Goal: Communication & Community: Answer question/provide support

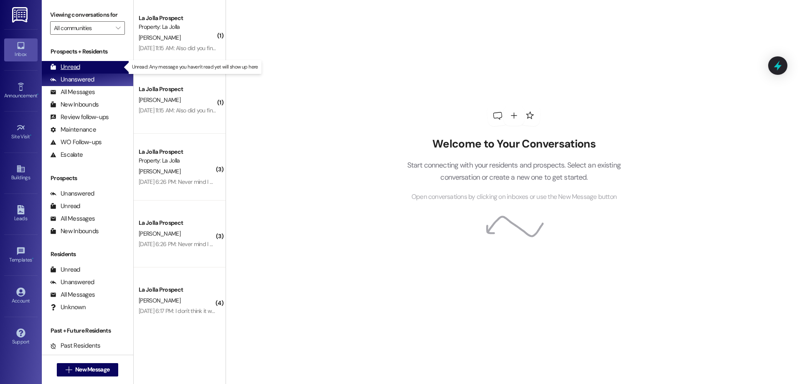
click at [71, 62] on div "Unread (0)" at bounding box center [88, 67] width 92 height 13
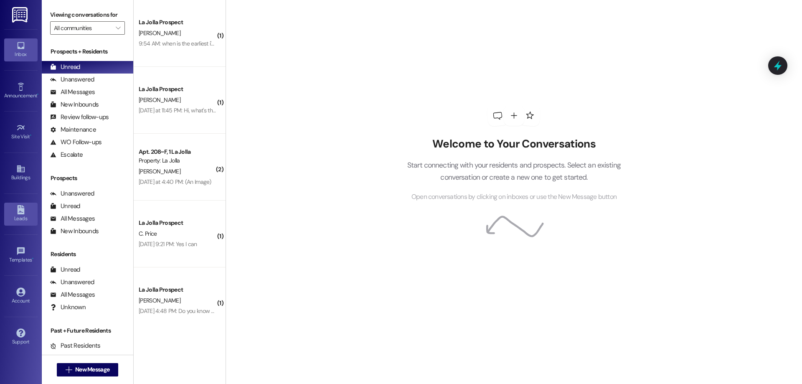
click at [28, 221] on div "Leads" at bounding box center [21, 218] width 42 height 8
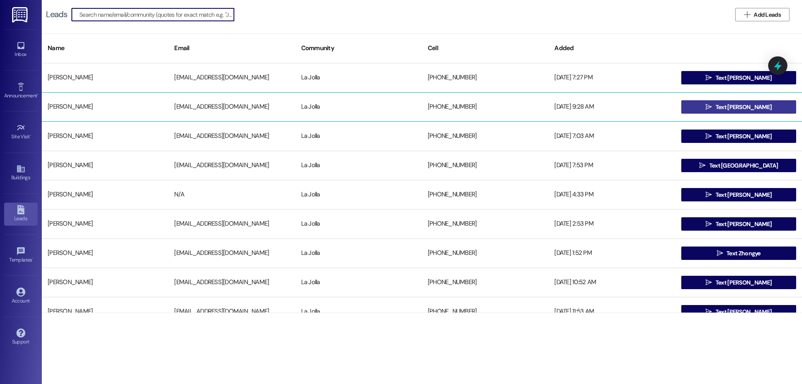
click at [685, 113] on button " Text [PERSON_NAME]" at bounding box center [739, 106] width 115 height 13
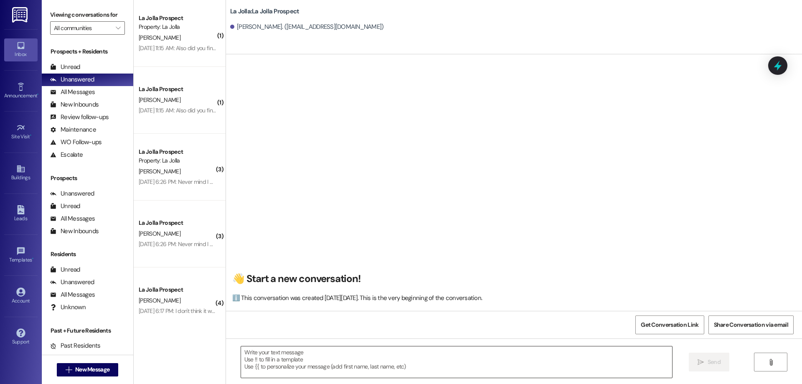
click at [302, 362] on textarea at bounding box center [456, 361] width 431 height 31
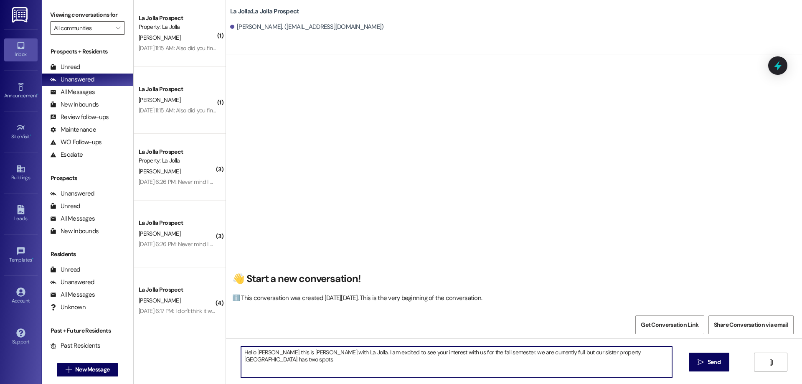
click at [488, 356] on textarea "Hello [PERSON_NAME] this is [PERSON_NAME] with La Jolla. I am excited to see yo…" at bounding box center [456, 361] width 431 height 31
click at [654, 355] on textarea "Hello [PERSON_NAME] this is [PERSON_NAME] with La Jolla. I am excited to see yo…" at bounding box center [456, 361] width 431 height 31
drag, startPoint x: 397, startPoint y: 362, endPoint x: 286, endPoint y: 359, distance: 111.2
click at [241, 351] on textarea "Hello [PERSON_NAME] this is [PERSON_NAME] with La Jolla. I am excited to see yo…" at bounding box center [456, 361] width 431 height 31
type textarea "Hello [PERSON_NAME] this is [PERSON_NAME] with La Jolla. I am excited to see yo…"
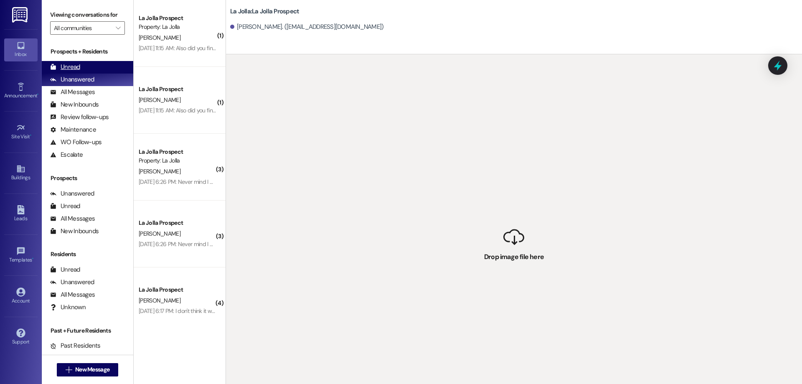
click at [61, 66] on div "Unread" at bounding box center [65, 67] width 30 height 9
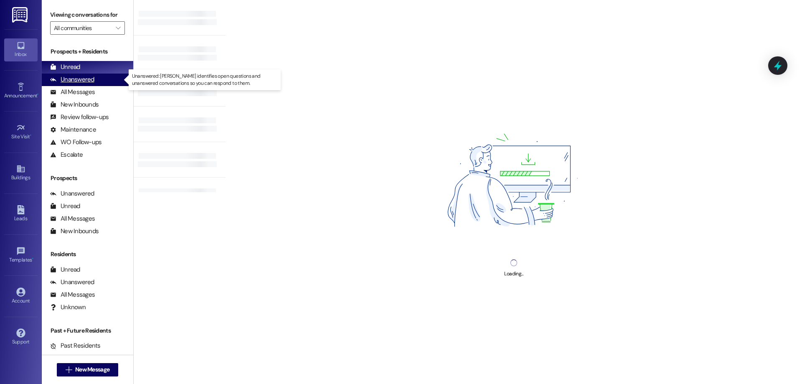
click at [64, 78] on div "Unanswered" at bounding box center [72, 79] width 44 height 9
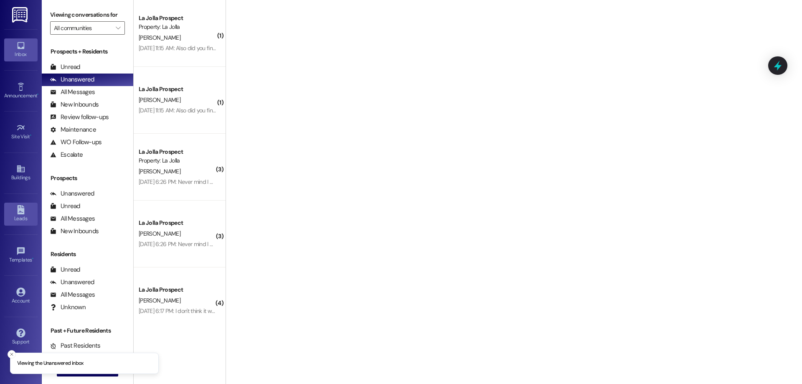
drag, startPoint x: 20, startPoint y: 219, endPoint x: 29, endPoint y: 208, distance: 14.6
click at [19, 219] on div "Leads" at bounding box center [21, 218] width 42 height 8
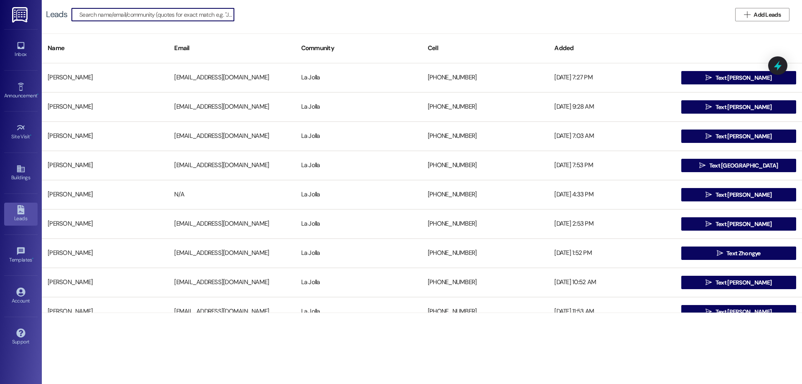
click at [186, 15] on input at bounding box center [156, 15] width 155 height 12
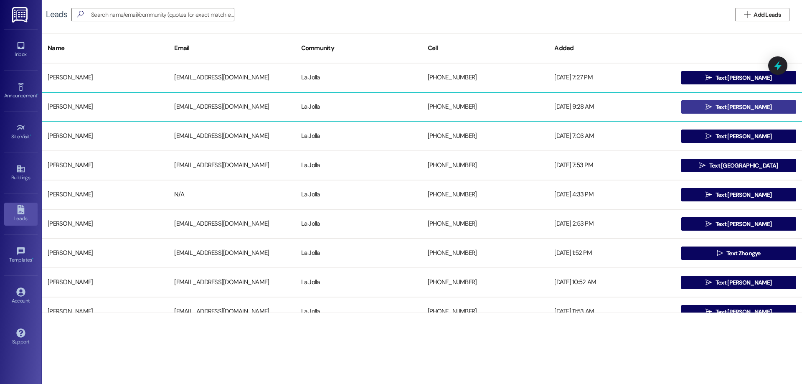
click at [700, 102] on button " Text [PERSON_NAME]" at bounding box center [739, 106] width 115 height 13
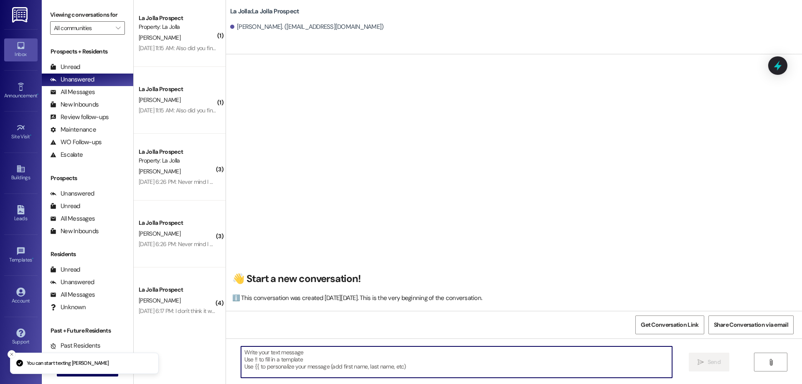
click at [298, 366] on textarea at bounding box center [456, 361] width 431 height 31
paste textarea "Hello [PERSON_NAME], this is [PERSON_NAME] with La Jolla! I’m excited to see yo…"
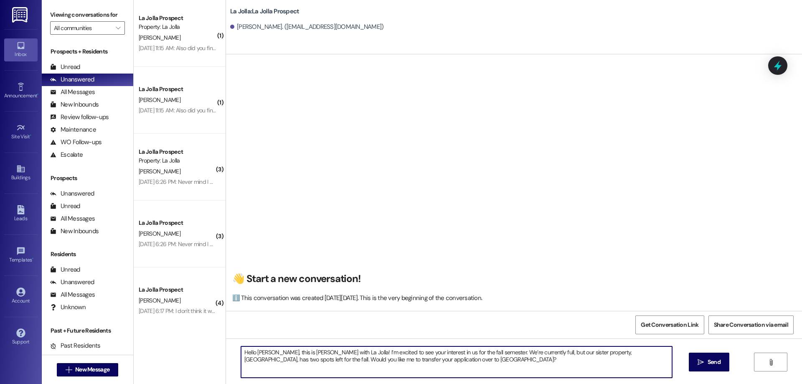
drag, startPoint x: 426, startPoint y: 360, endPoint x: 229, endPoint y: 353, distance: 197.4
click at [229, 353] on div "Hello [PERSON_NAME], this is [PERSON_NAME] with La Jolla! I’m excited to see yo…" at bounding box center [514, 369] width 576 height 63
type textarea "Hello [PERSON_NAME], this is [PERSON_NAME] with La Jolla! I’m excited to see yo…"
click at [685, 363] on div "Hello [PERSON_NAME], this is [PERSON_NAME] with La Jolla! I’m excited to see yo…" at bounding box center [514, 369] width 576 height 63
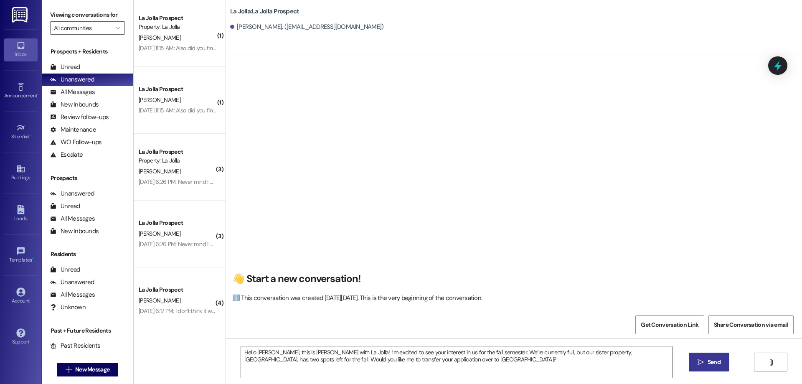
click at [691, 361] on button " Send" at bounding box center [709, 362] width 41 height 19
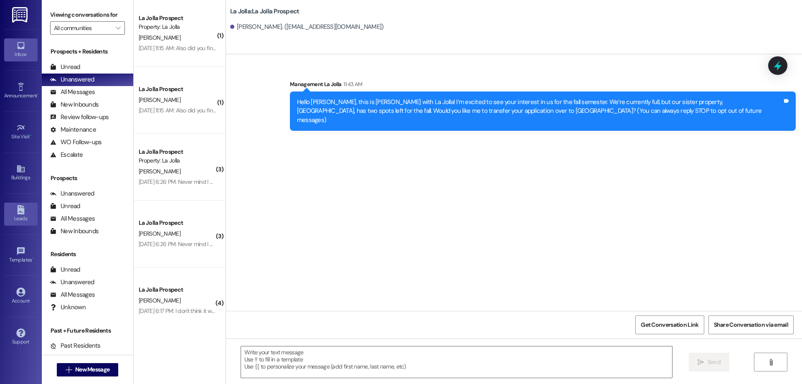
click at [25, 214] on div "Leads" at bounding box center [21, 218] width 42 height 8
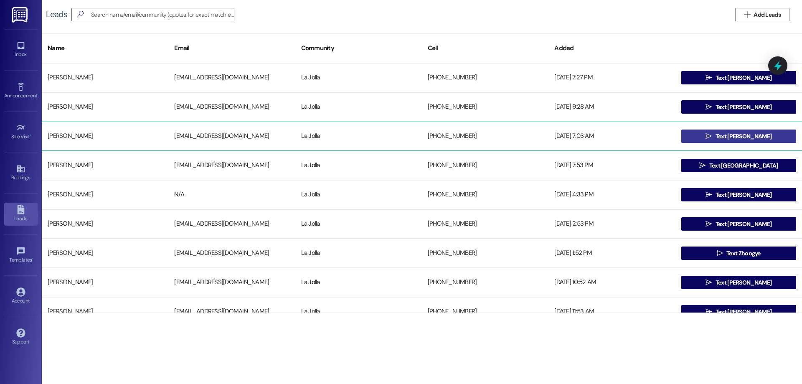
click at [717, 137] on button " Text [PERSON_NAME]" at bounding box center [739, 136] width 115 height 13
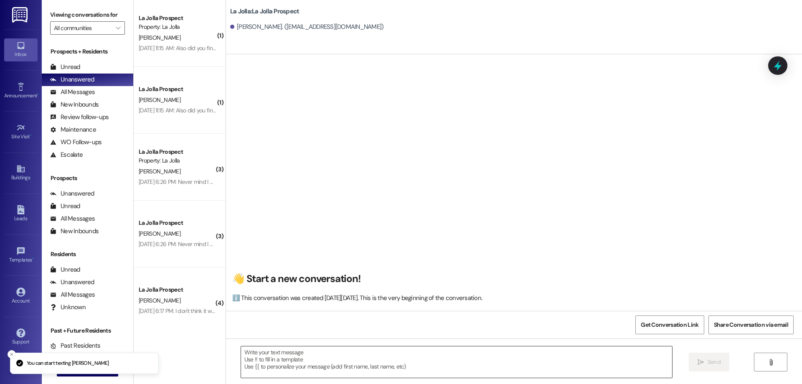
click at [300, 359] on textarea at bounding box center [456, 361] width 431 height 31
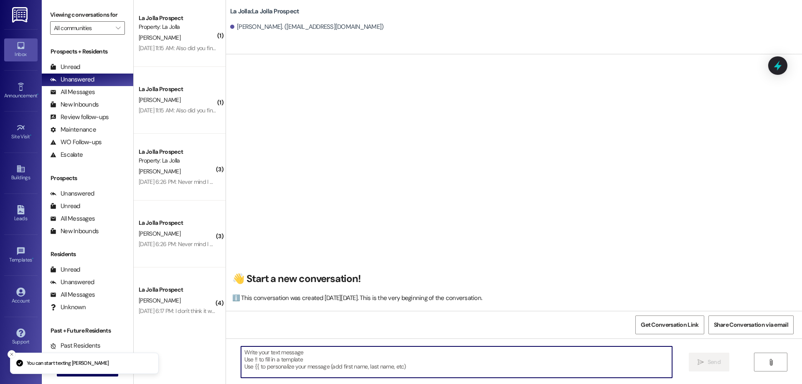
paste textarea "Hello [PERSON_NAME], this is [PERSON_NAME] with La Jolla! I’m excited to see yo…"
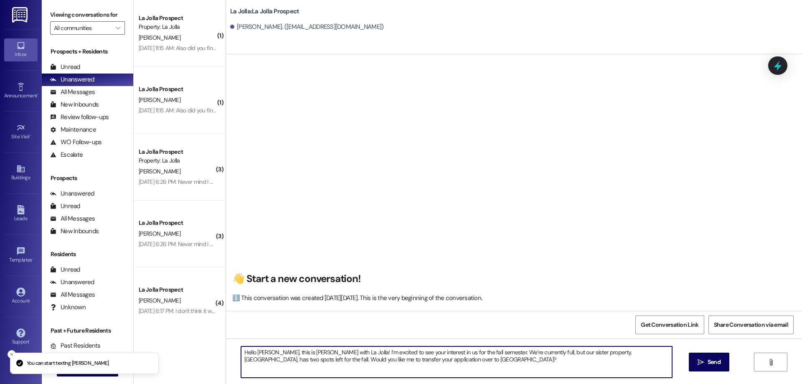
click at [265, 353] on textarea "Hello [PERSON_NAME], this is [PERSON_NAME] with La Jolla! I’m excited to see yo…" at bounding box center [456, 361] width 431 height 31
drag, startPoint x: 406, startPoint y: 360, endPoint x: 228, endPoint y: 348, distance: 178.4
click at [228, 348] on div "Hello [PERSON_NAME], this is [PERSON_NAME] with La Jolla! I’m excited to see yo…" at bounding box center [514, 369] width 576 height 63
type textarea "Hello [PERSON_NAME], this is [PERSON_NAME] with La Jolla! I’m excited to see yo…"
click at [696, 359] on span " Send" at bounding box center [709, 362] width 26 height 9
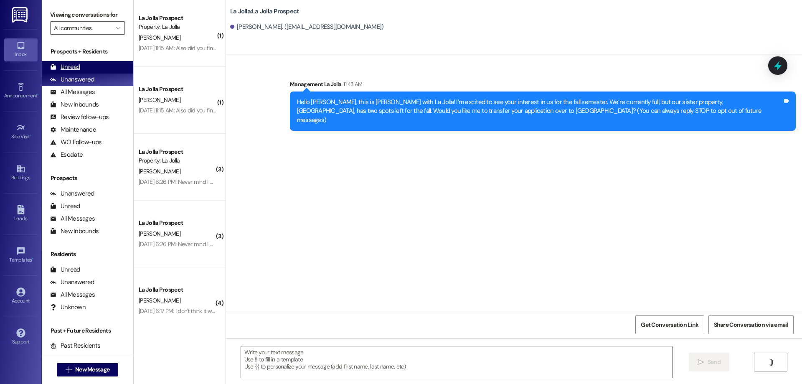
click at [56, 64] on div "Unread" at bounding box center [65, 67] width 30 height 9
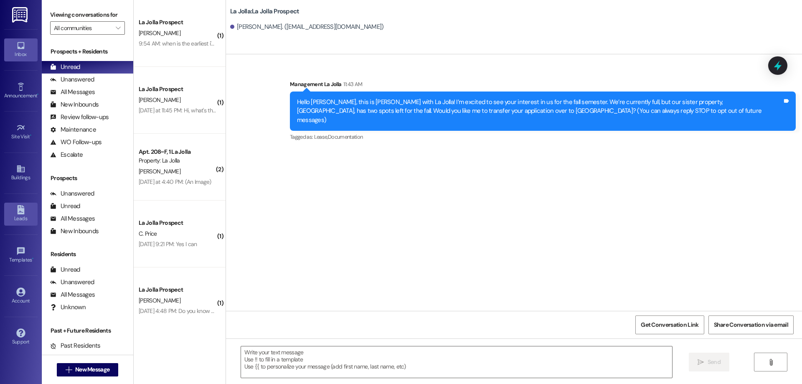
click at [18, 206] on icon at bounding box center [20, 209] width 7 height 9
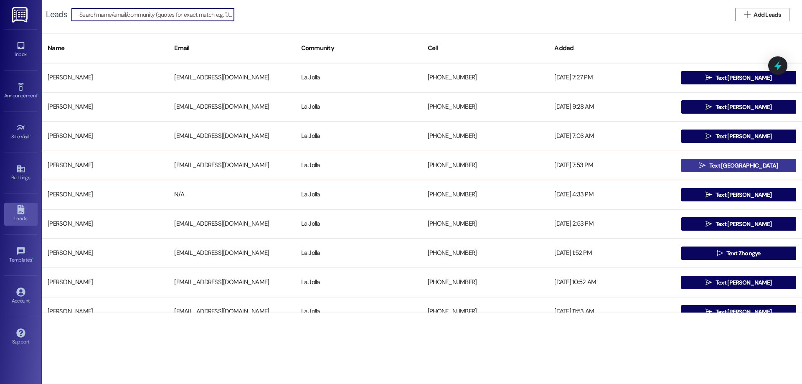
click at [700, 166] on button " Text [GEOGRAPHIC_DATA]" at bounding box center [739, 165] width 115 height 13
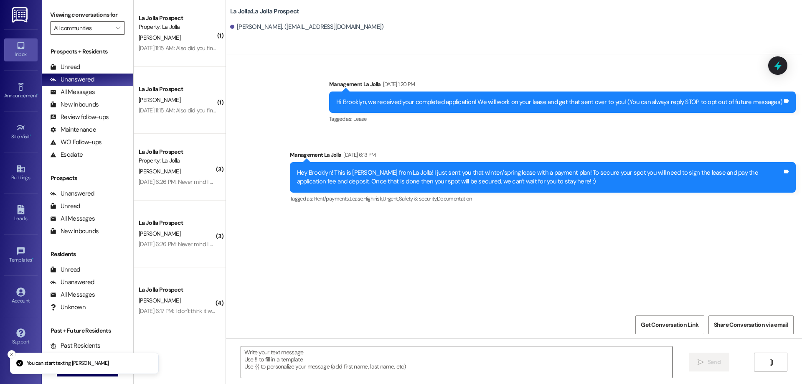
click at [370, 367] on textarea at bounding box center [456, 361] width 431 height 31
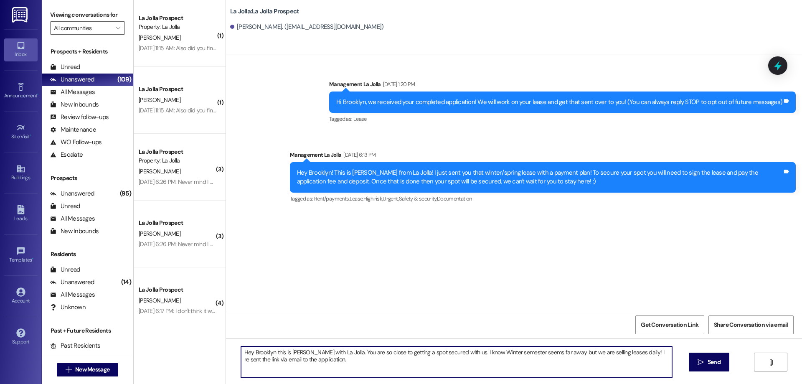
click at [333, 364] on textarea "Hey Brooklyn this is [PERSON_NAME] with La Jolla. You are so close to getting a…" at bounding box center [456, 361] width 431 height 31
drag, startPoint x: 477, startPoint y: 360, endPoint x: 221, endPoint y: 330, distance: 257.1
click at [226, 330] on div "Sent via SMS Management La Jolla [DATE] 1:20 PM Hi [GEOGRAPHIC_DATA], we receiv…" at bounding box center [514, 246] width 576 height 384
type textarea "Hey Brooklyn this is [PERSON_NAME] with La Jolla. You are so close to getting a…"
click at [548, 365] on textarea "Hey Brooklyn this is [PERSON_NAME] with La Jolla. You are so close to getting a…" at bounding box center [456, 361] width 431 height 31
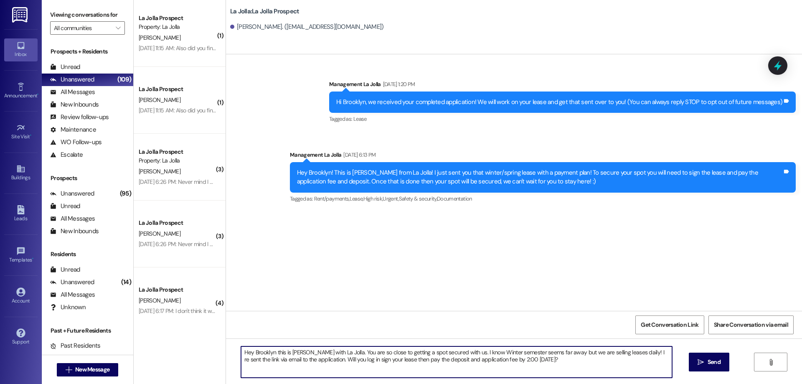
drag, startPoint x: 529, startPoint y: 363, endPoint x: 211, endPoint y: 343, distance: 318.2
click at [211, 343] on div "( 1 ) La Jolla Prospect Property: [GEOGRAPHIC_DATA] [PERSON_NAME] [DATE] 11:15 …" at bounding box center [468, 192] width 669 height 384
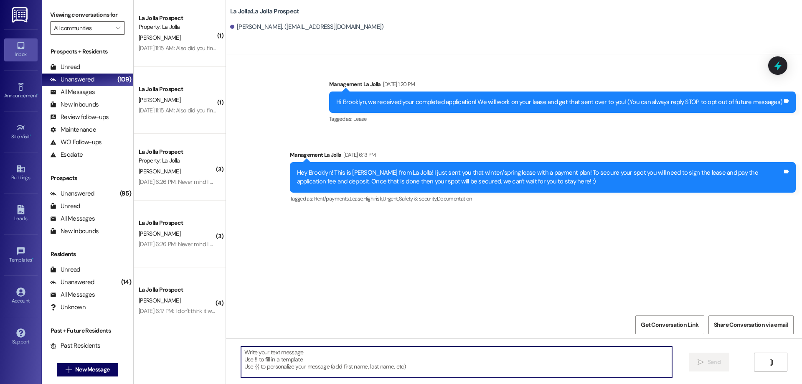
click at [259, 361] on textarea at bounding box center [456, 361] width 431 height 31
paste textarea "Hey Brooklyn, this is [PERSON_NAME] with La Jolla! You’re so close to securing …"
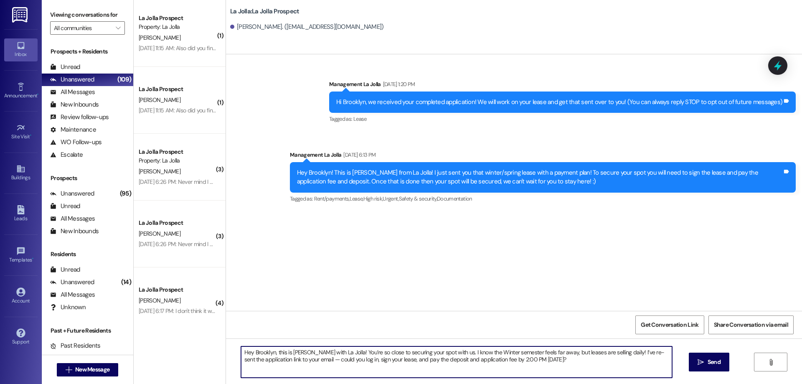
click at [314, 360] on textarea "Hey Brooklyn, this is [PERSON_NAME] with La Jolla! You’re so close to securing …" at bounding box center [456, 361] width 431 height 31
click at [536, 363] on textarea "Hey Brooklyn, this is [PERSON_NAME] with La Jolla! You’re so close to securing …" at bounding box center [456, 361] width 431 height 31
drag, startPoint x: 545, startPoint y: 364, endPoint x: 254, endPoint y: 350, distance: 292.0
click at [241, 350] on textarea "Hey Brooklyn, this is [PERSON_NAME] with La Jolla! You’re so close to securing …" at bounding box center [456, 361] width 431 height 31
type textarea "Hey Brooklyn, this is [PERSON_NAME] with La Jolla! You’re so close to securing …"
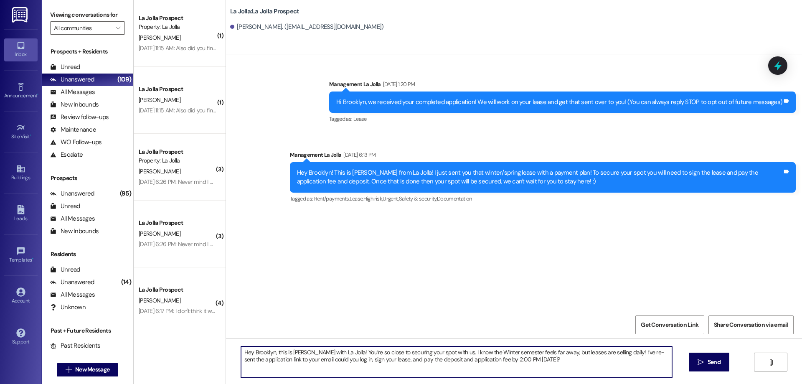
drag, startPoint x: 708, startPoint y: 362, endPoint x: 796, endPoint y: 351, distance: 88.8
click at [708, 361] on span "Send" at bounding box center [714, 362] width 13 height 9
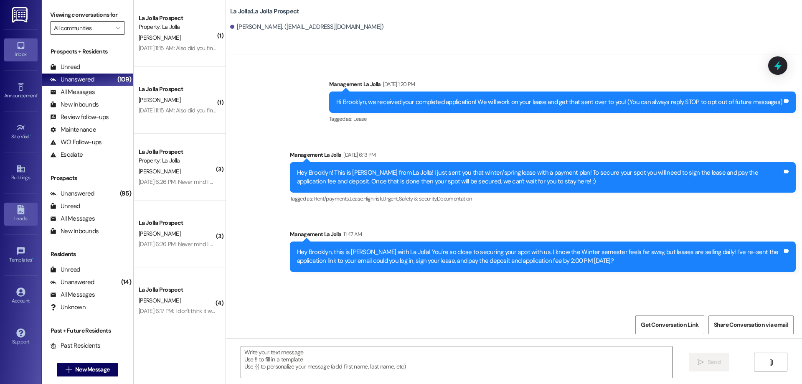
click at [22, 212] on icon at bounding box center [20, 209] width 7 height 9
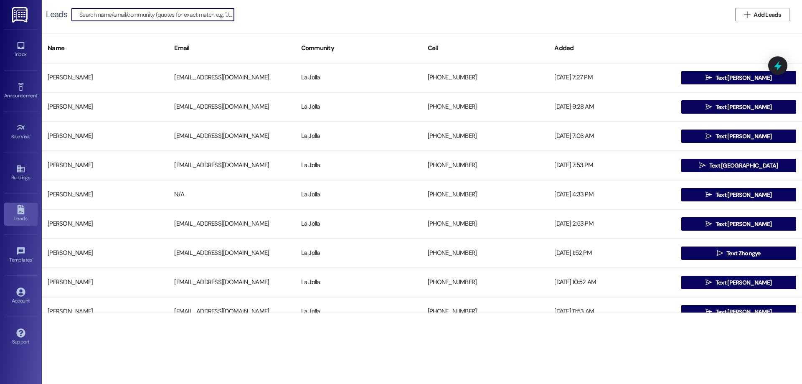
click at [141, 16] on input at bounding box center [156, 15] width 155 height 12
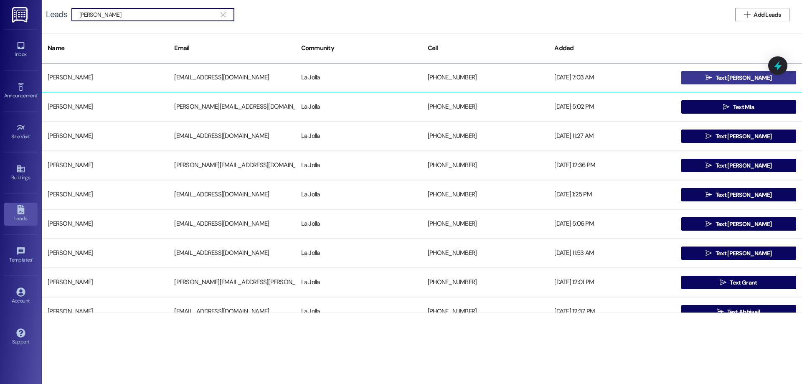
type input "[PERSON_NAME]"
click at [730, 76] on span "Text [PERSON_NAME]" at bounding box center [744, 78] width 56 height 9
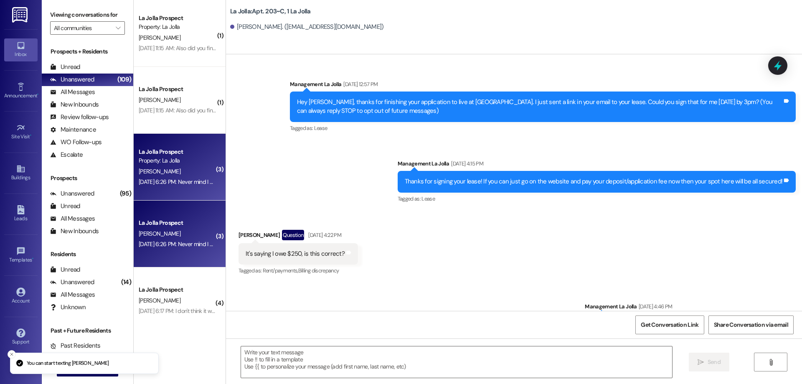
scroll to position [2887, 0]
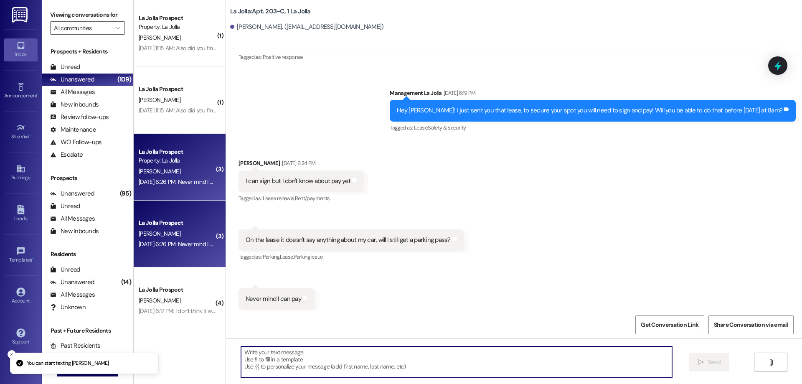
click at [306, 364] on textarea at bounding box center [456, 361] width 431 height 31
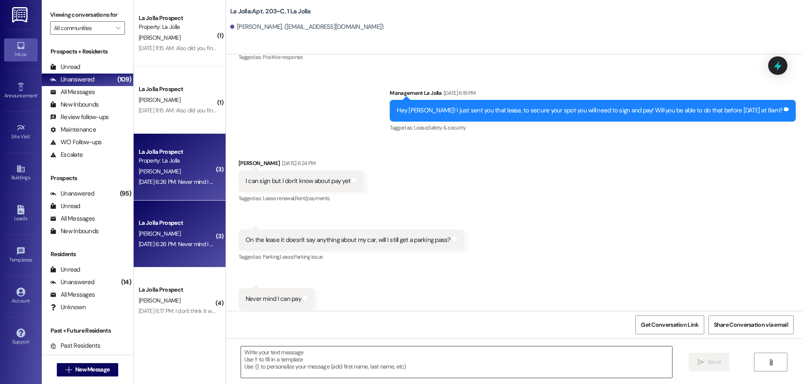
click at [393, 372] on textarea at bounding box center [456, 361] width 431 height 31
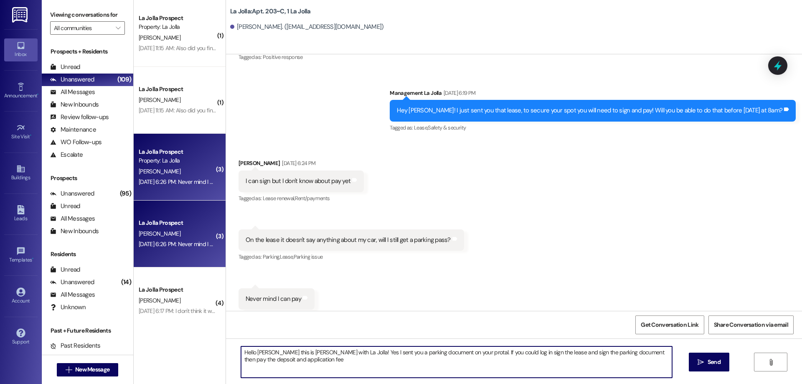
drag, startPoint x: 233, startPoint y: 350, endPoint x: 220, endPoint y: 342, distance: 15.2
click at [226, 342] on div "Hello [PERSON_NAME] this is [PERSON_NAME] with La Jolla! Yes I sent you a parki…" at bounding box center [514, 369] width 576 height 63
type textarea "Hello [PERSON_NAME] this is [PERSON_NAME] with La Jolla! Yes I sent you a parki…"
click at [306, 367] on textarea "Hello [PERSON_NAME] this is [PERSON_NAME] with La Jolla! Yes I sent you a parki…" at bounding box center [456, 361] width 431 height 31
drag, startPoint x: 282, startPoint y: 358, endPoint x: 216, endPoint y: 347, distance: 67.0
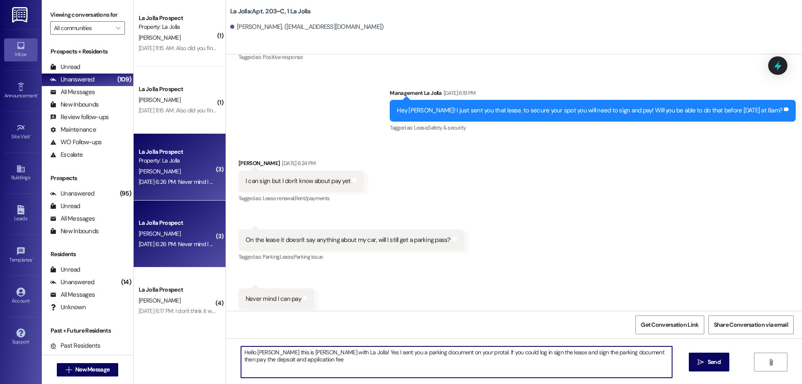
click at [216, 347] on div "( 1 ) La Jolla Prospect Property: [GEOGRAPHIC_DATA] [PERSON_NAME] [DATE] 11:15 …" at bounding box center [468, 192] width 669 height 384
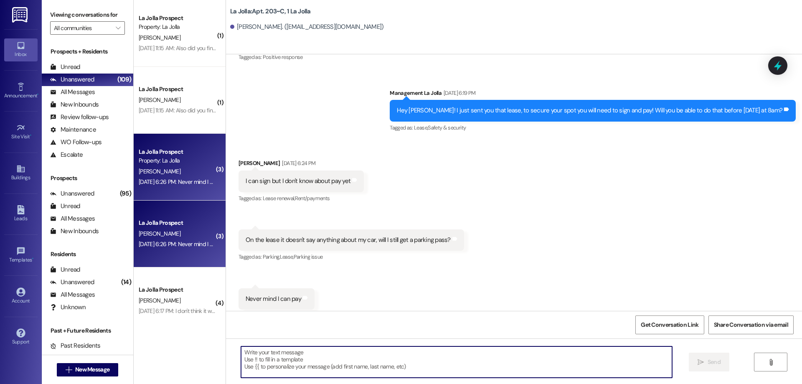
paste textarea "Hello [PERSON_NAME], this is [PERSON_NAME] with La Jolla! Yes, I sent the parki…"
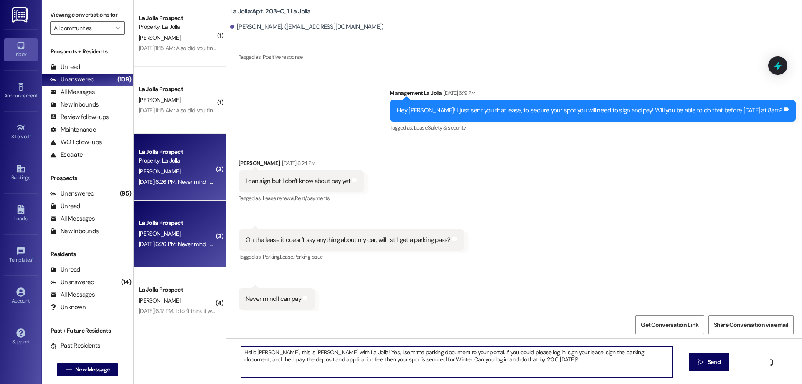
drag, startPoint x: 512, startPoint y: 361, endPoint x: 125, endPoint y: 337, distance: 388.1
click at [115, 335] on div "Viewing conversations for All communities  Prospects + Residents Unread (0) Un…" at bounding box center [422, 192] width 760 height 384
type textarea "Hello [PERSON_NAME], this is [PERSON_NAME] with La Jolla! Yes, I sent the parki…"
click at [718, 363] on span "Send" at bounding box center [714, 362] width 13 height 9
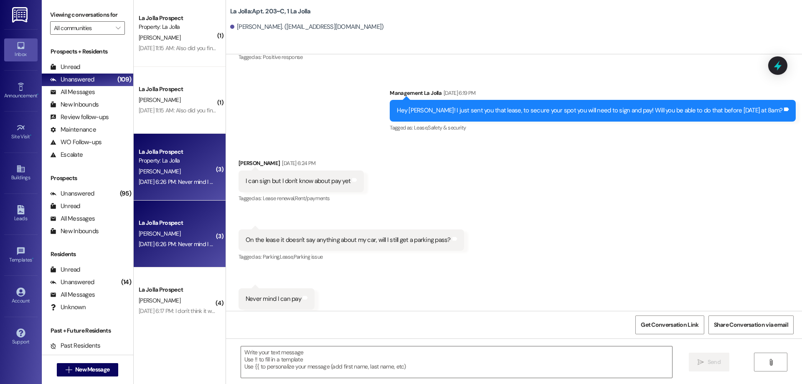
scroll to position [2886, 0]
click at [90, 59] on div "Prospects + Residents Unread (0) Unread: Any message you haven't read yet will …" at bounding box center [88, 104] width 92 height 114
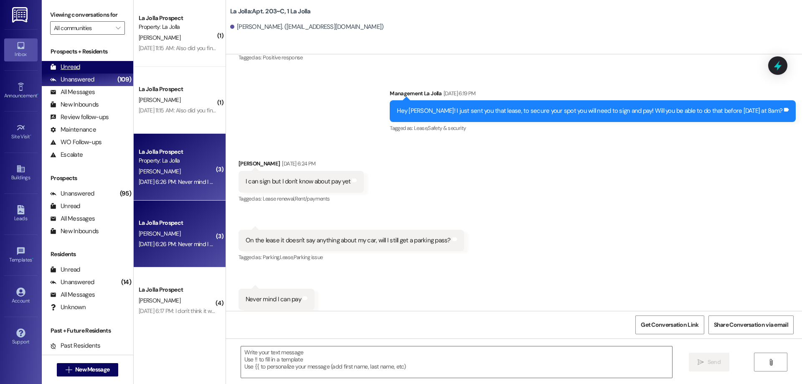
click at [90, 68] on div "Unread (0)" at bounding box center [88, 67] width 92 height 13
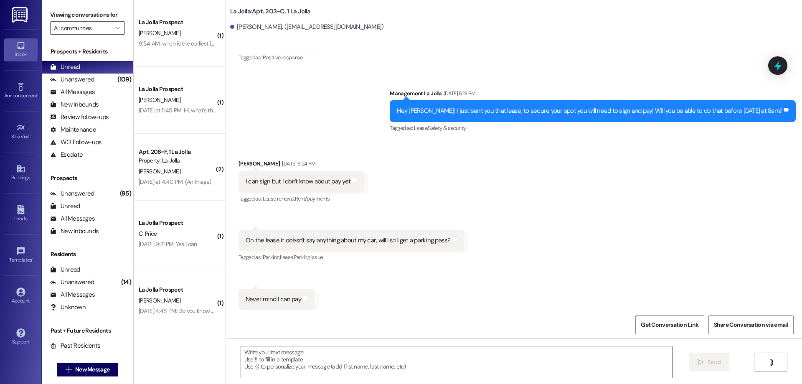
scroll to position [2966, 0]
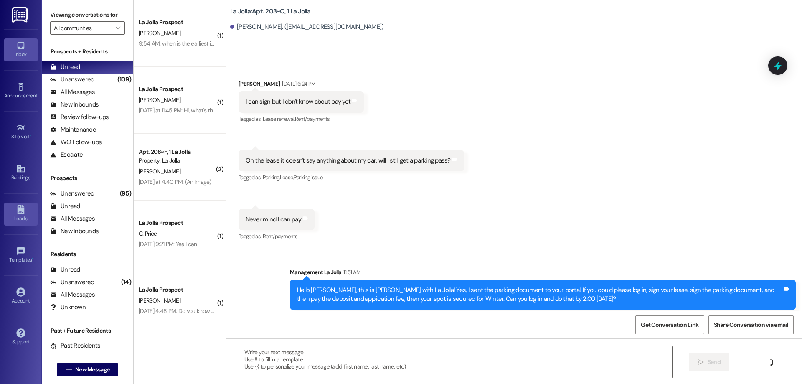
click at [19, 221] on div "Leads" at bounding box center [21, 218] width 42 height 8
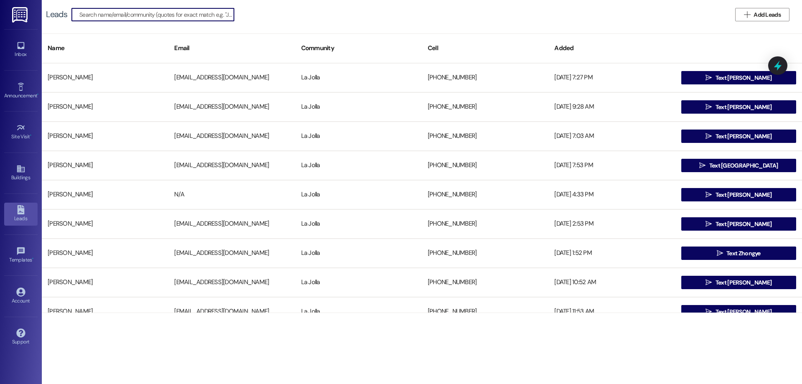
click at [148, 15] on input at bounding box center [156, 15] width 155 height 12
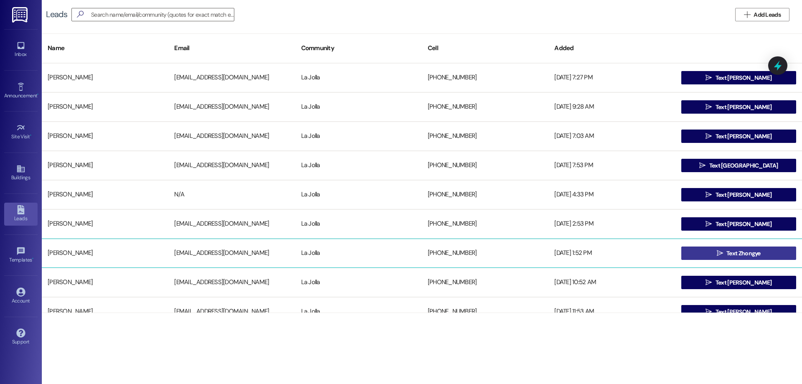
click at [735, 253] on span "Text Zhongye" at bounding box center [744, 253] width 34 height 9
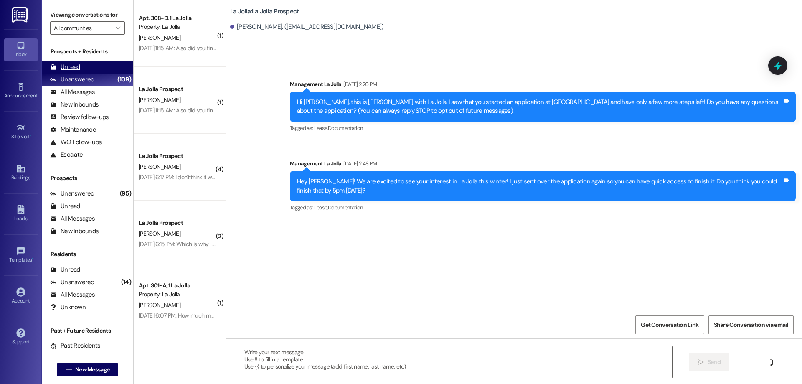
click at [106, 70] on div "Unread (0)" at bounding box center [88, 67] width 92 height 13
